Goal: Task Accomplishment & Management: Complete application form

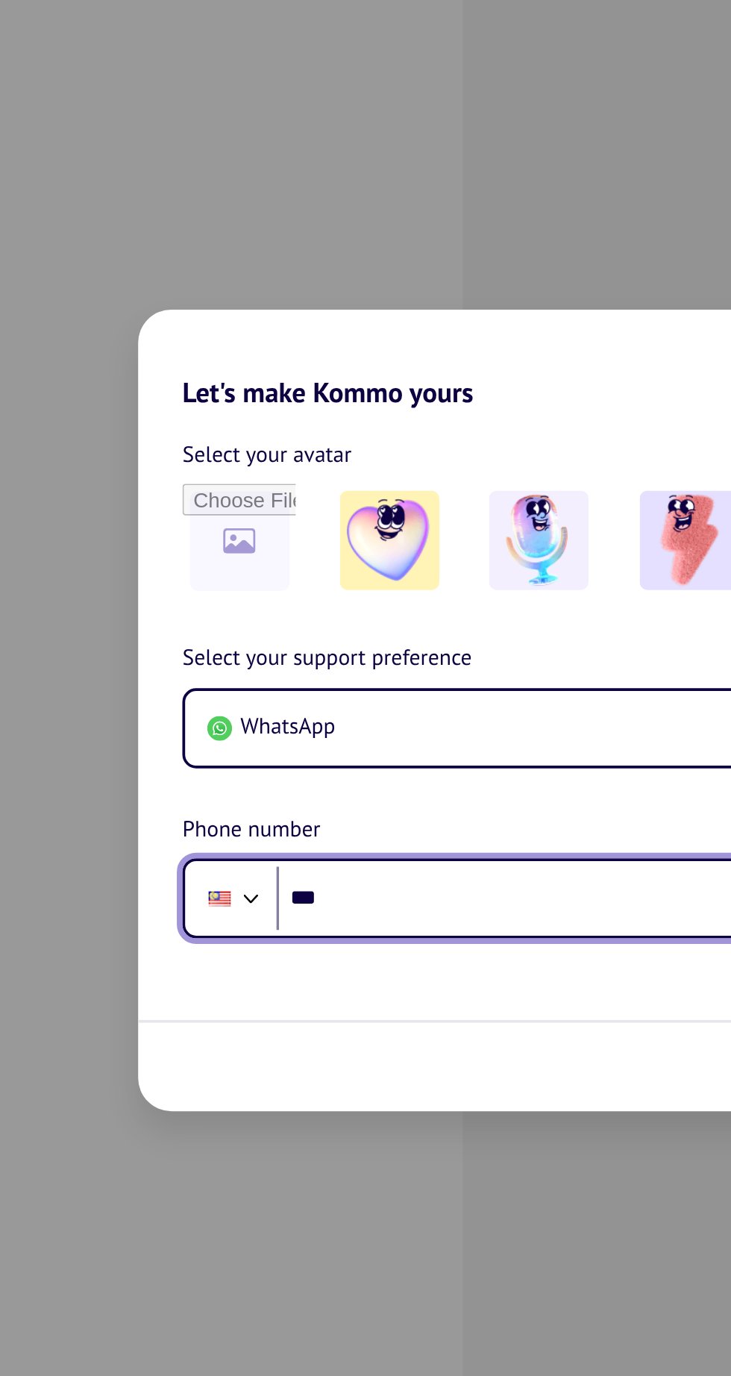
click at [334, 783] on input "***" at bounding box center [390, 789] width 333 height 34
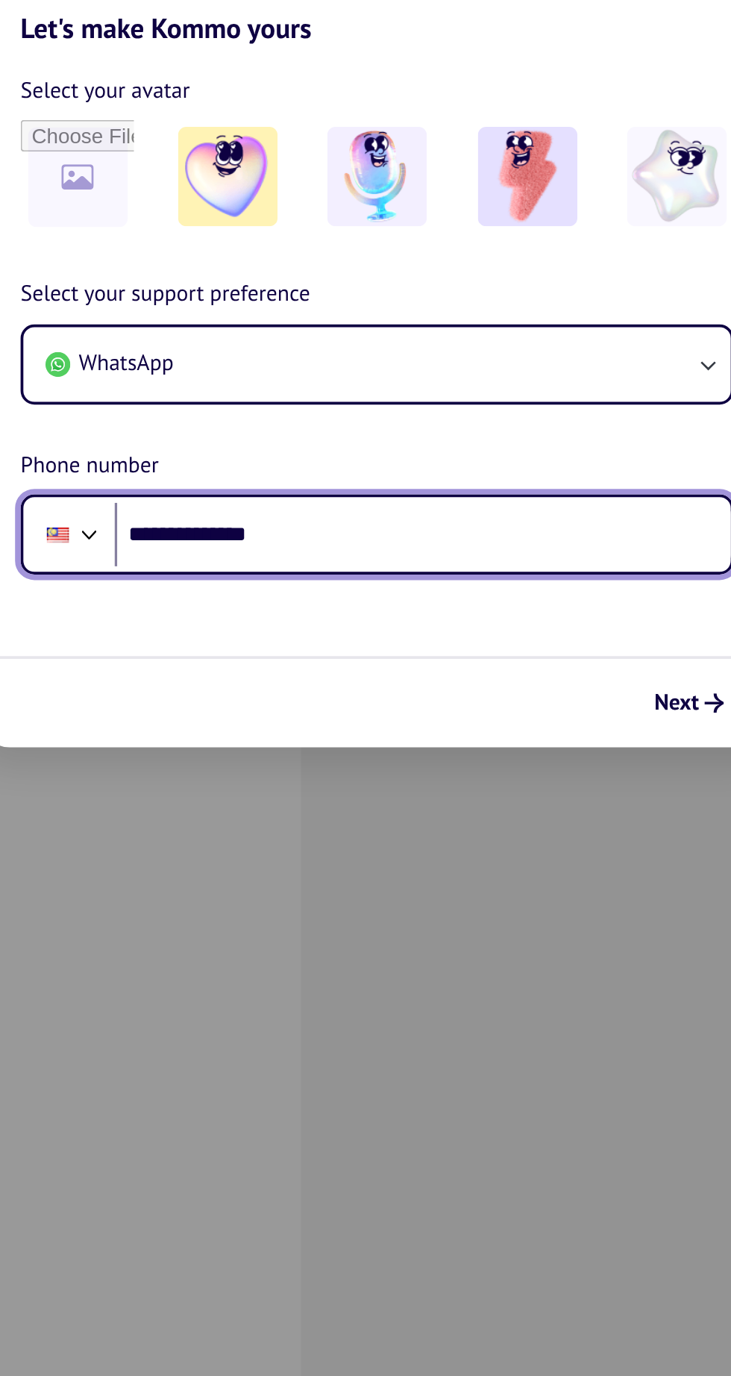
type input "**********"
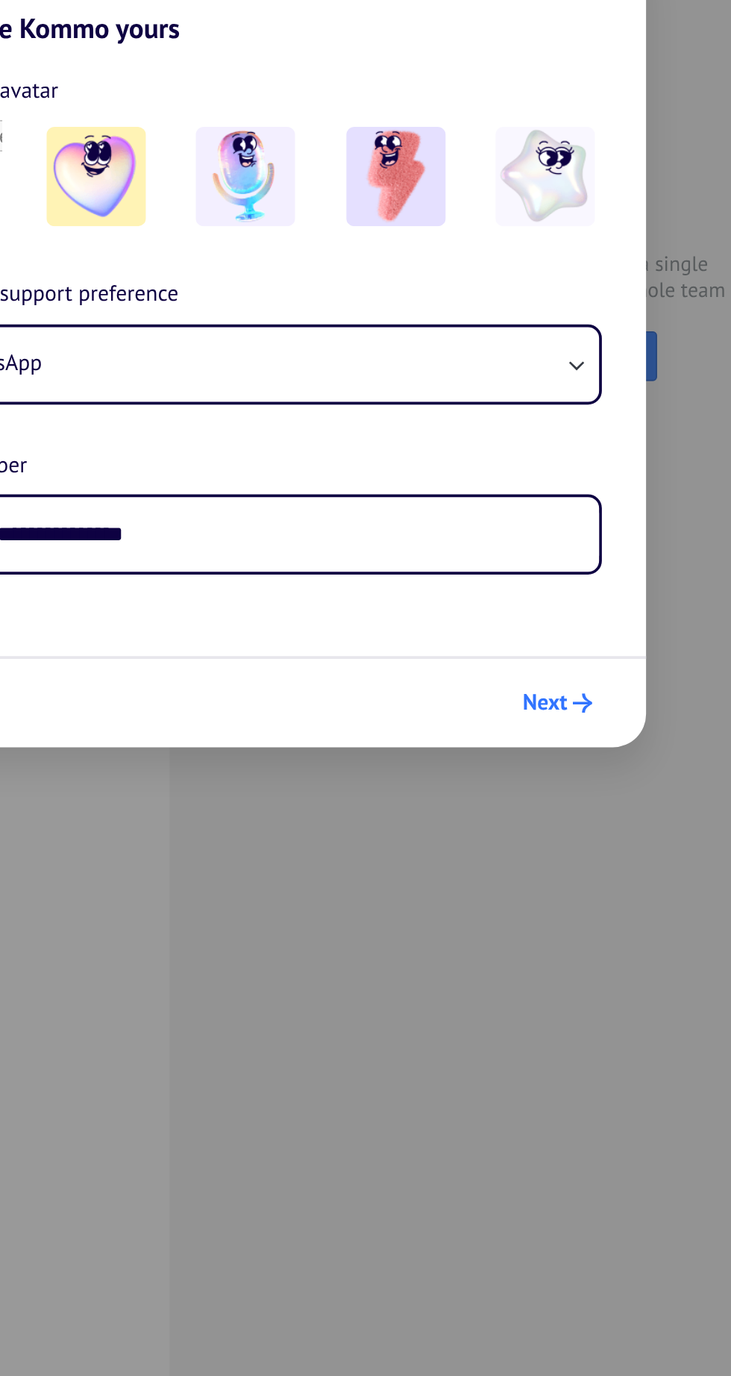
click at [545, 879] on icon "submit" at bounding box center [547, 880] width 10 height 10
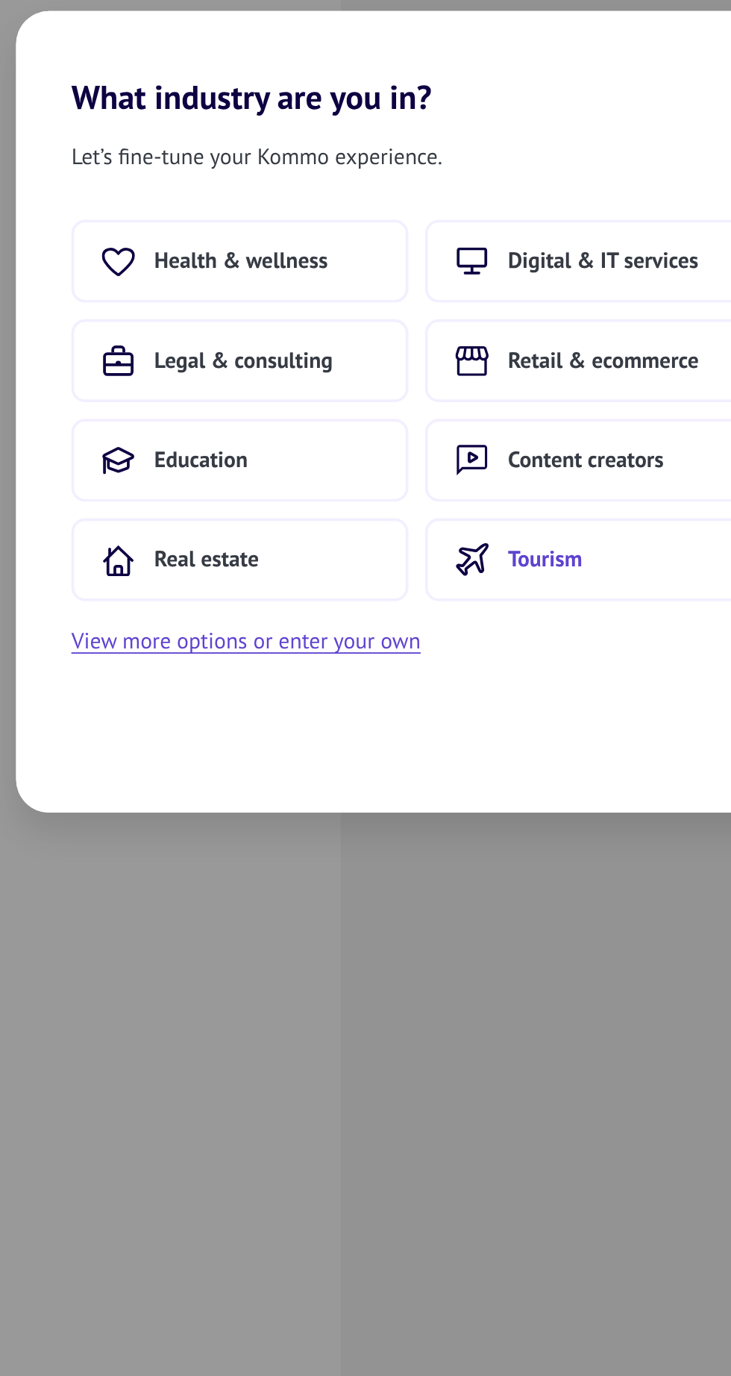
click at [454, 770] on button "Tourism" at bounding box center [461, 767] width 182 height 45
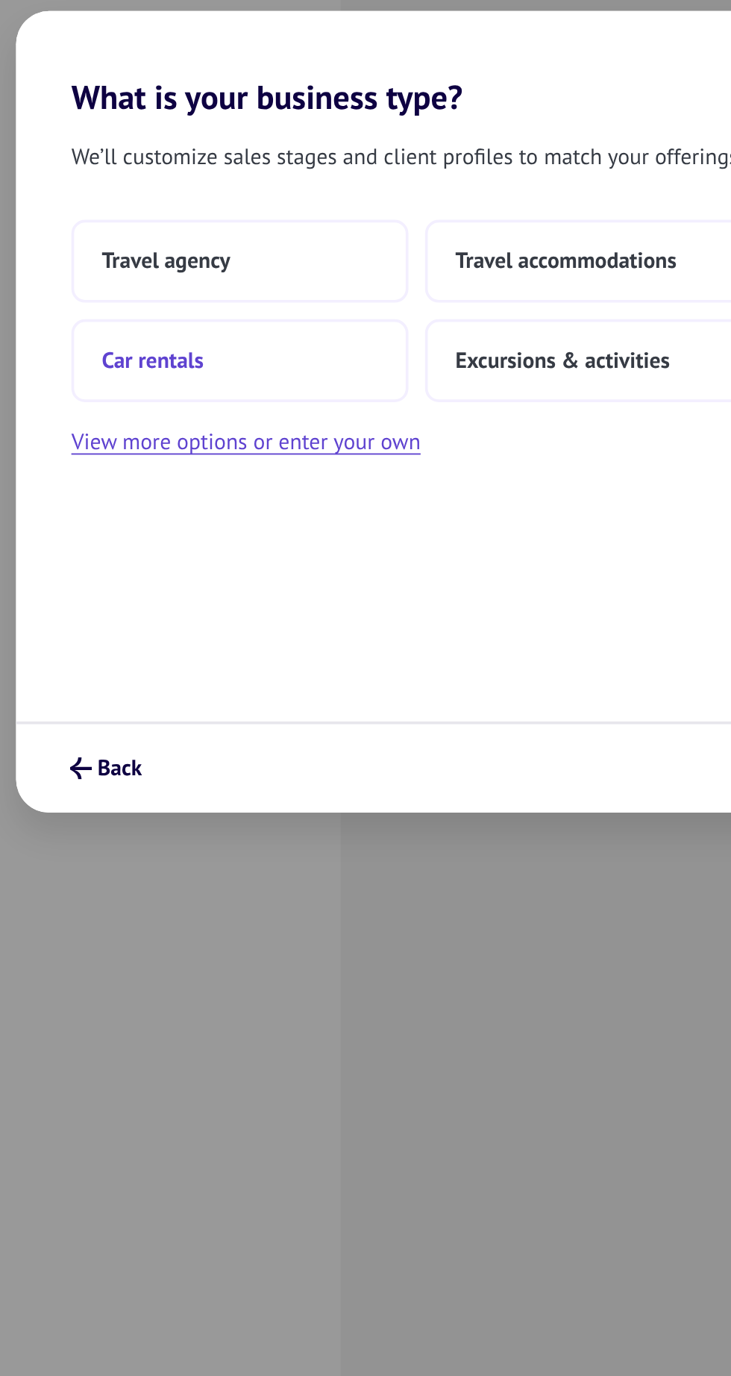
click at [237, 662] on span "Car rentals" at bounding box center [222, 660] width 55 height 15
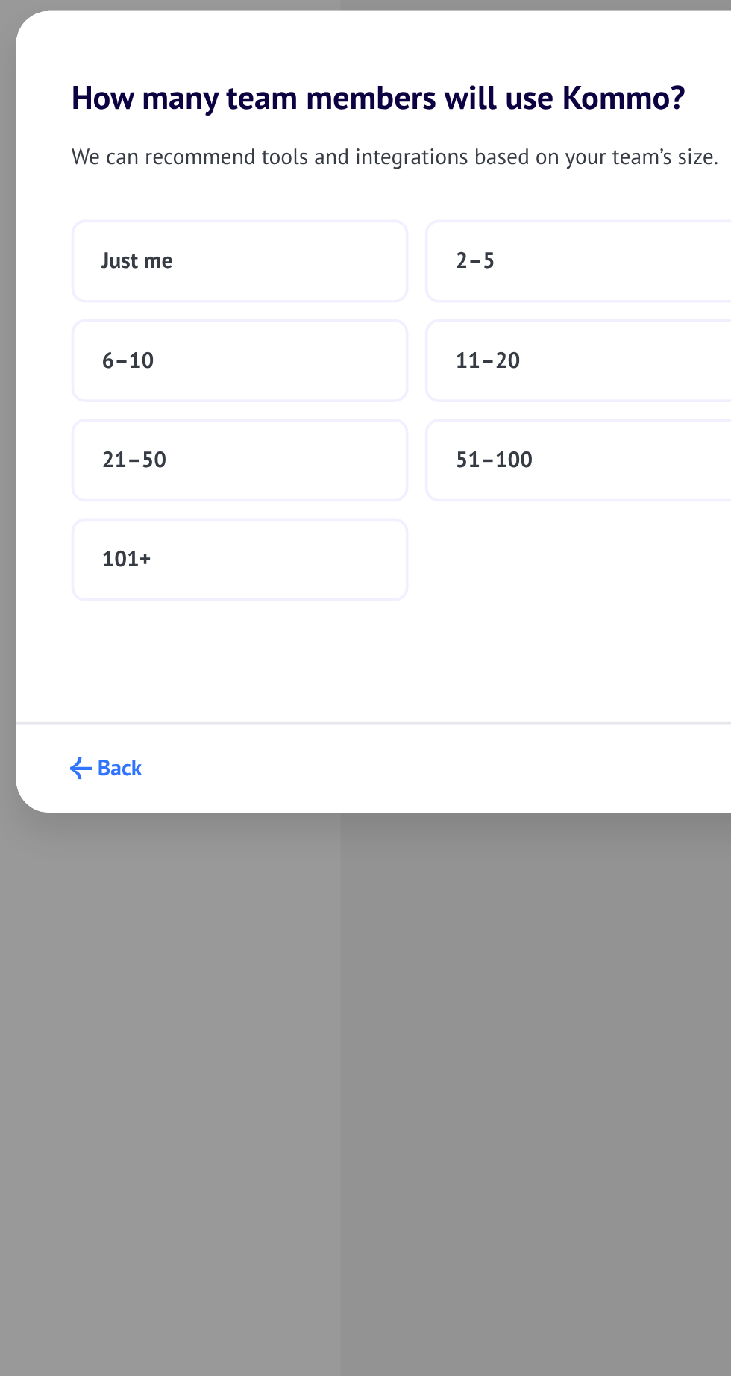
click at [194, 879] on span "Back" at bounding box center [205, 880] width 24 height 10
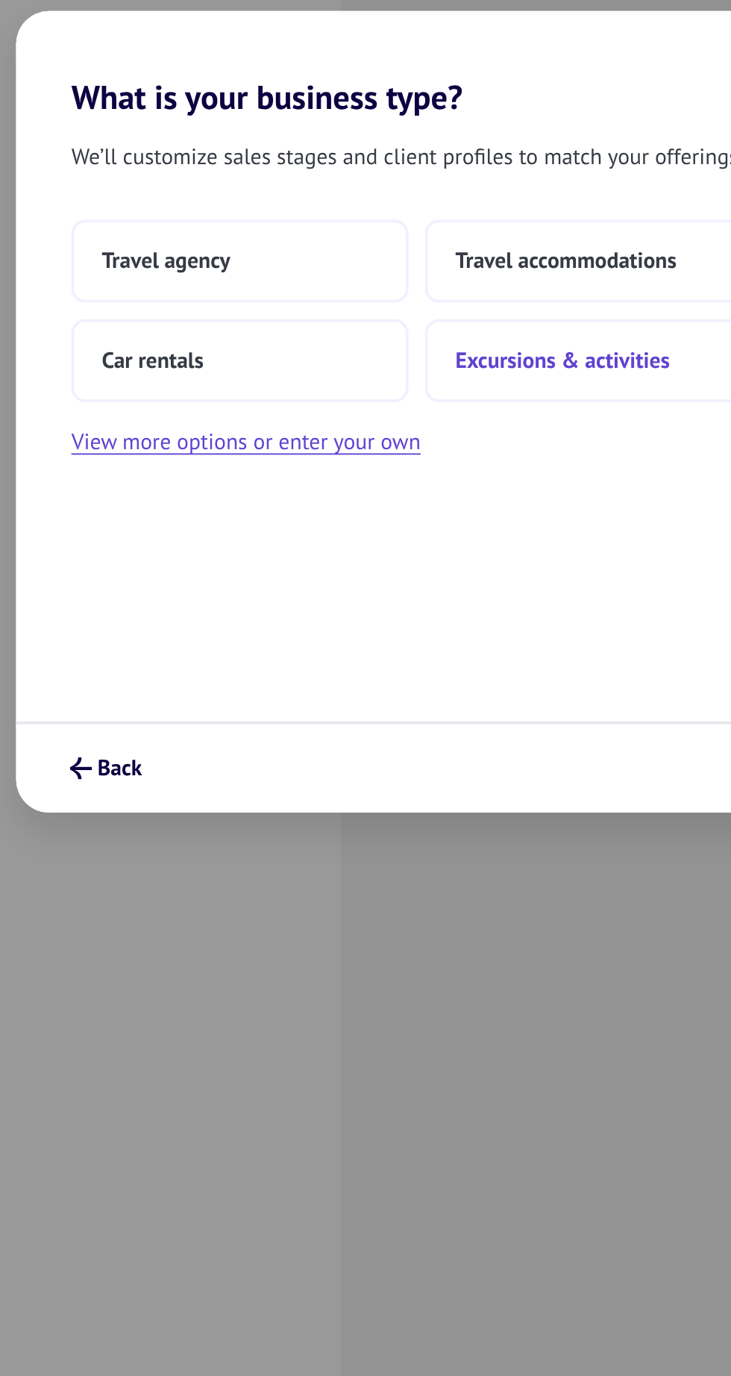
click at [488, 662] on span "Excursions & activities" at bounding box center [444, 660] width 116 height 15
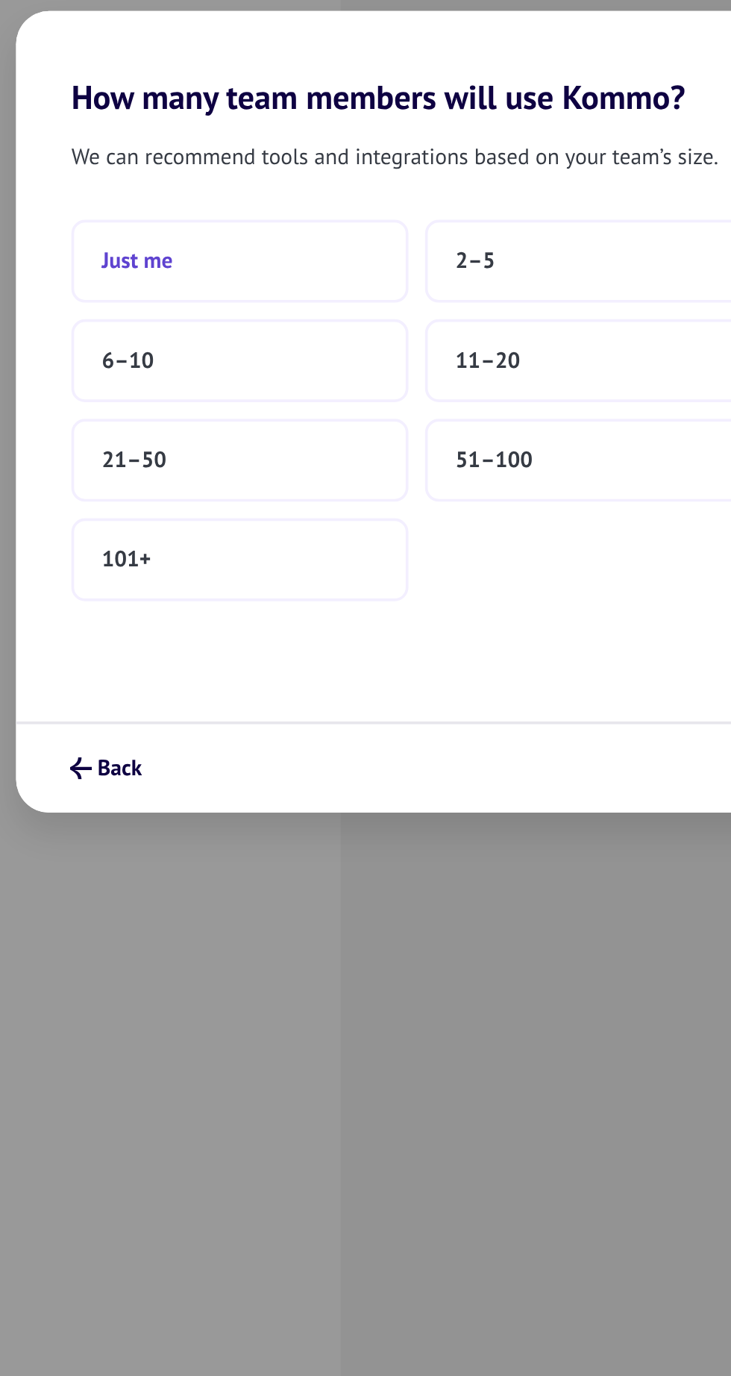
click at [207, 604] on span "Just me" at bounding box center [214, 606] width 38 height 15
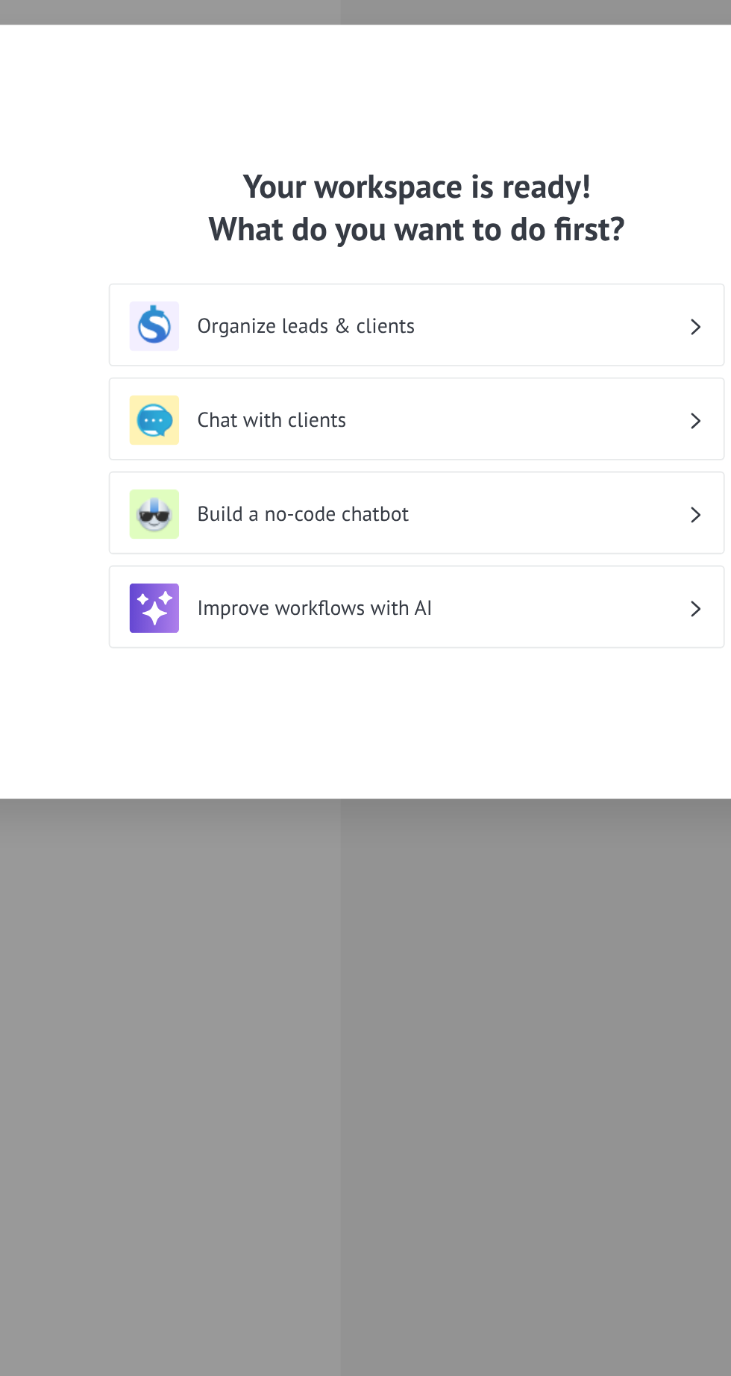
click at [293, 657] on div "Organize leads & clients" at bounding box center [365, 640] width 333 height 45
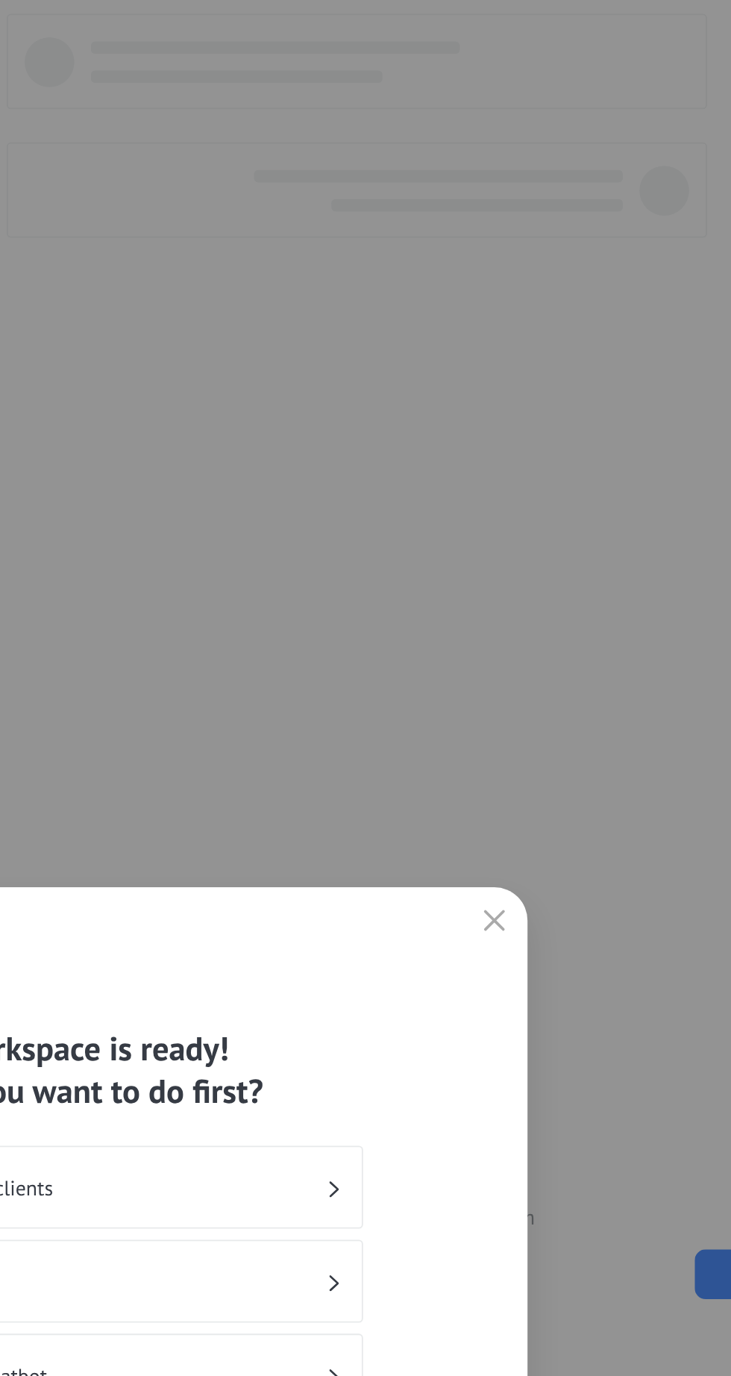
click at [604, 492] on icon "button" at bounding box center [603, 497] width 12 height 12
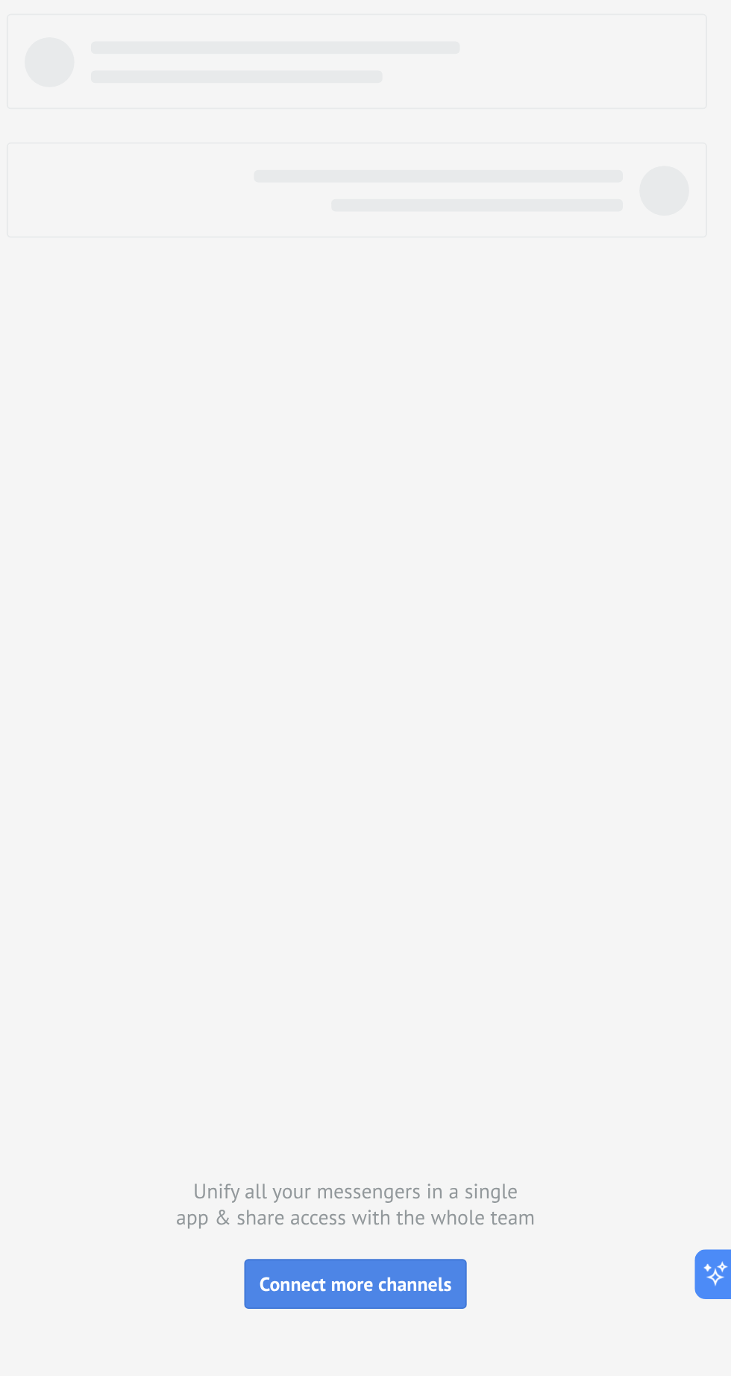
click at [571, 690] on span "Connect more channels" at bounding box center [528, 692] width 104 height 13
